Goal: Navigation & Orientation: Find specific page/section

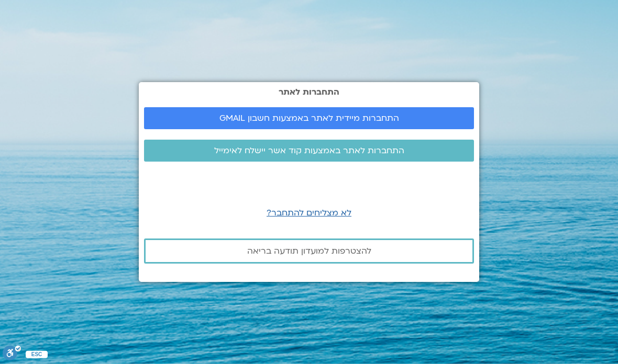
click at [436, 123] on span "התחברות מיידית לאתר באמצעות חשבון GMAIL" at bounding box center [309, 118] width 305 height 9
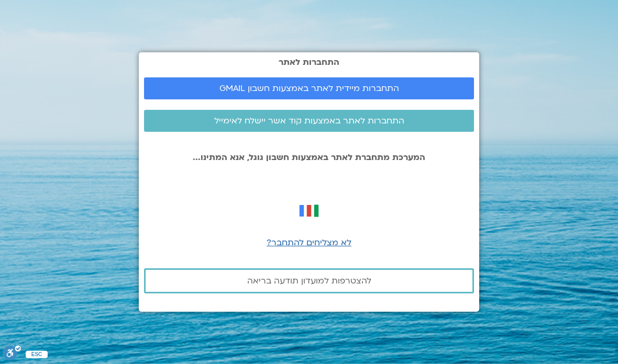
click at [323, 249] on span "לא מצליחים להתחבר?" at bounding box center [309, 243] width 85 height 12
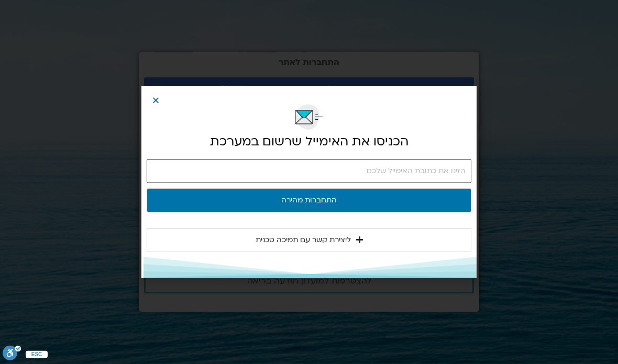
click at [448, 171] on input "email" at bounding box center [309, 171] width 325 height 24
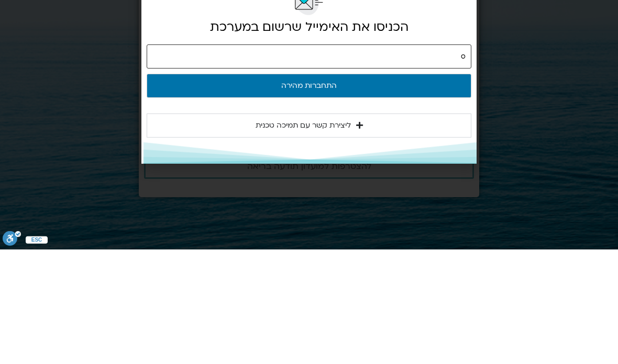
type input "oronmi56@gmail.com"
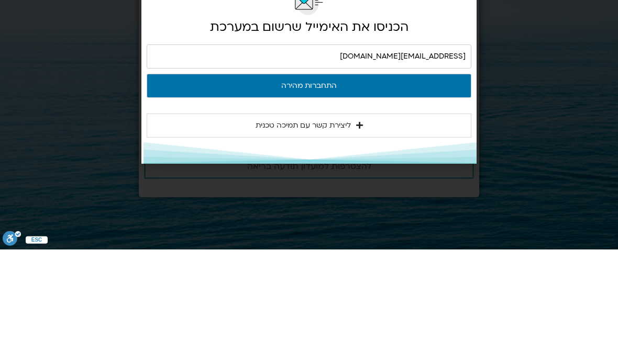
scroll to position [42, 0]
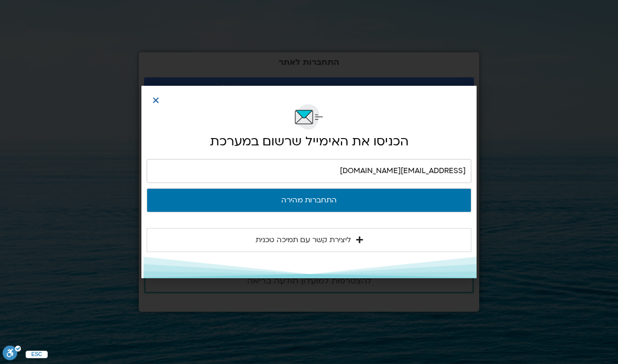
click at [433, 199] on button "התחברות מהירה" at bounding box center [309, 201] width 325 height 24
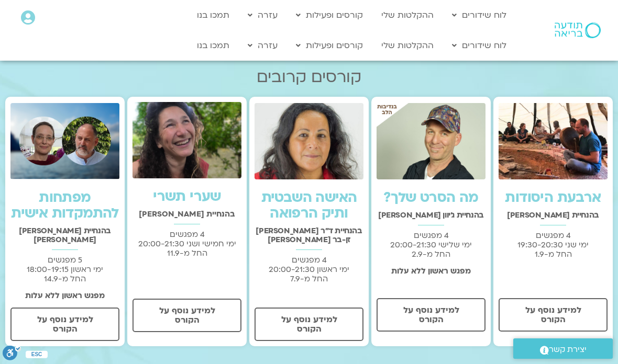
scroll to position [267, 0]
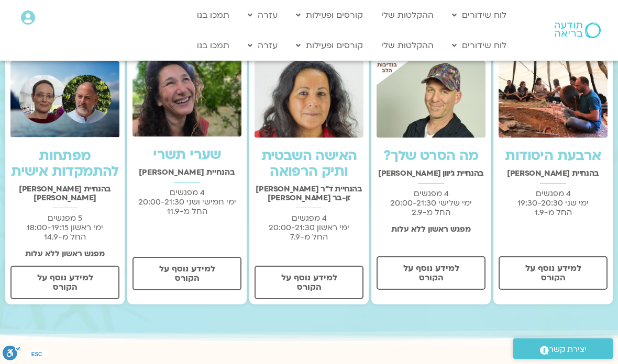
click at [562, 267] on span "למידע נוסף על הקורס" at bounding box center [553, 273] width 82 height 19
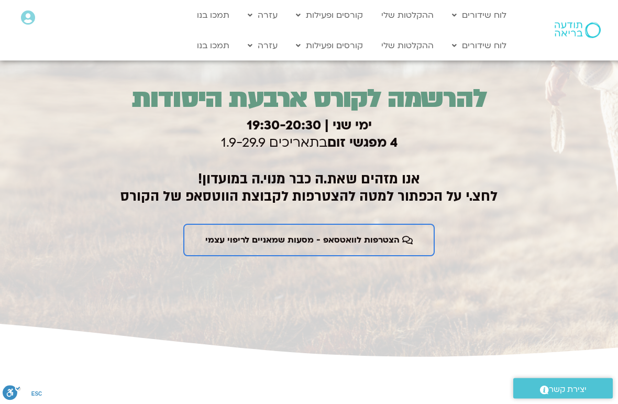
scroll to position [1586, 0]
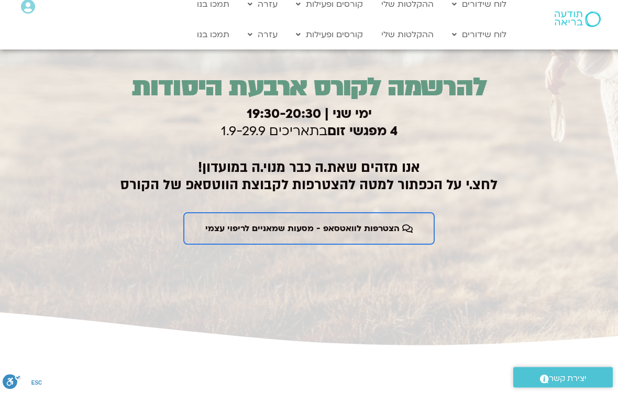
click at [364, 235] on span "הצטרפות לוואטסאפ - מסעות שמאניים לריפוי עצמי" at bounding box center [302, 239] width 194 height 9
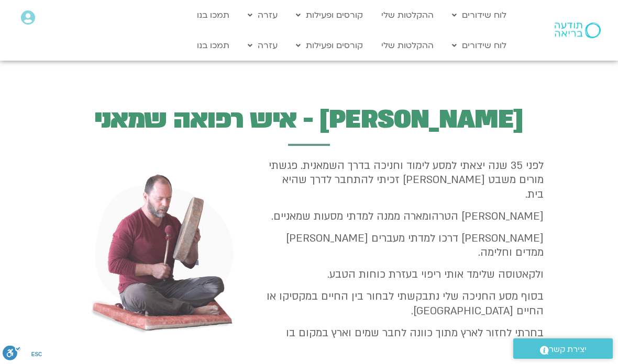
scroll to position [1101, 0]
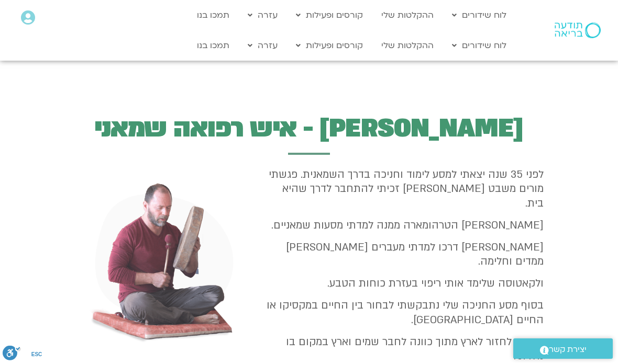
click at [542, 66] on link "לוח שידורים יומי" at bounding box center [504, 68] width 115 height 24
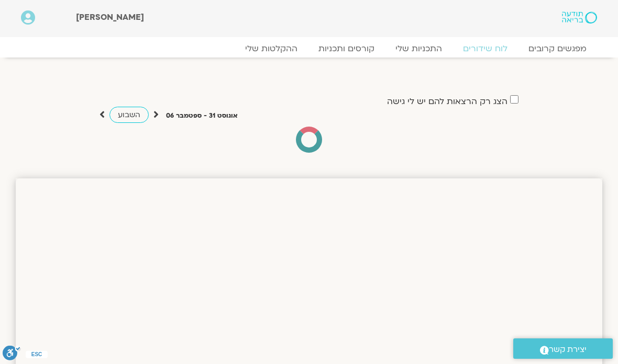
click at [364, 43] on link "קורסים ותכניות" at bounding box center [346, 48] width 77 height 10
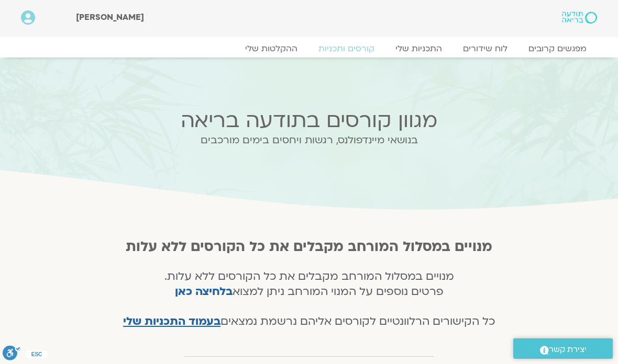
click at [496, 39] on div "מפגשים קרובים לוח שידורים התכניות שלי קורסים ותכניות ההקלטות שלי מפגשים קרובים …" at bounding box center [308, 47] width 597 height 20
click at [491, 44] on link "לוח שידורים" at bounding box center [484, 48] width 65 height 10
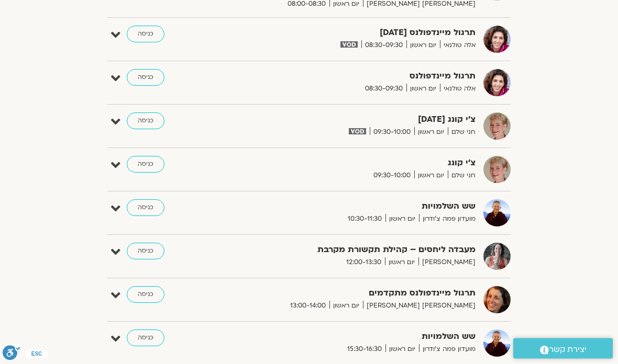
scroll to position [449, 0]
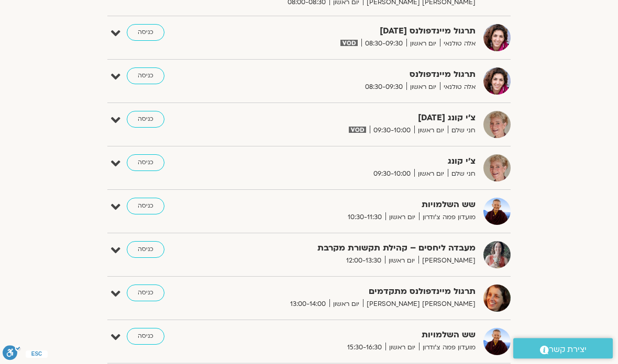
click at [145, 294] on link "כניסה" at bounding box center [146, 293] width 38 height 17
click at [143, 285] on link "כניסה" at bounding box center [146, 293] width 38 height 17
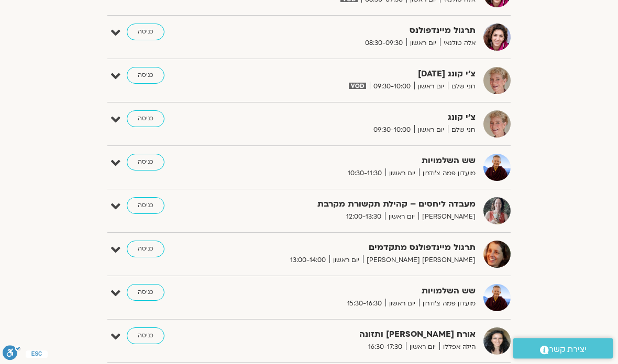
scroll to position [494, 0]
click at [147, 248] on link "כניסה" at bounding box center [146, 248] width 38 height 17
click at [148, 240] on link "כניסה" at bounding box center [146, 248] width 38 height 17
